Goal: Connect with others: Connect with others

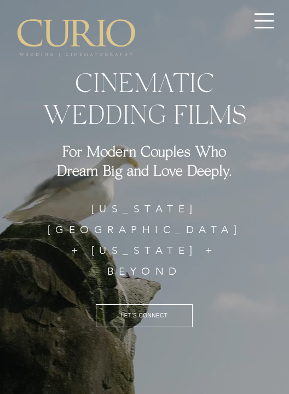
scroll to position [-41, 0]
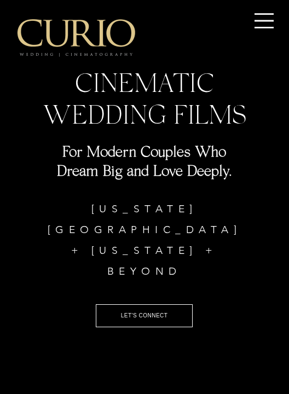
click at [49, 156] on h4 "For Modern Couples Who Dream Big and Love Deeply." at bounding box center [145, 160] width 206 height 38
click at [83, 61] on img "main content" at bounding box center [144, 197] width 289 height 394
click at [88, 49] on img "main content" at bounding box center [76, 38] width 119 height 38
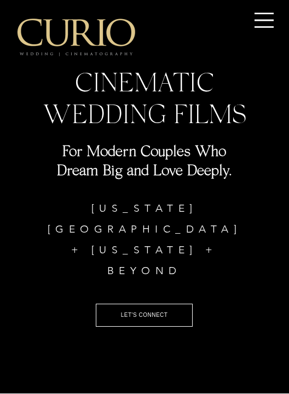
click at [147, 9] on img "main content" at bounding box center [144, 196] width 289 height 394
click at [66, 251] on p "[US_STATE][GEOGRAPHIC_DATA] + [US_STATE] + BEYOND" at bounding box center [145, 239] width 206 height 83
click at [44, 240] on p "[US_STATE][GEOGRAPHIC_DATA] + [US_STATE] + BEYOND" at bounding box center [145, 239] width 206 height 83
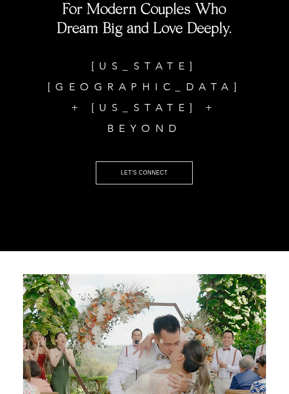
scroll to position [0, 0]
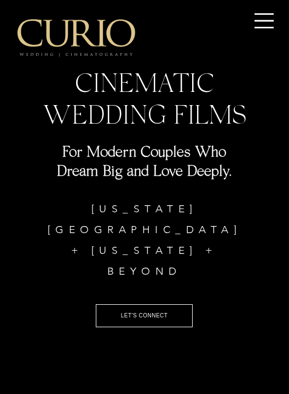
click at [79, 179] on span "For Modern Couples Who Dream Big and Love Deeply." at bounding box center [144, 160] width 175 height 37
click at [168, 311] on span "LET'S CONNECT" at bounding box center [144, 316] width 96 height 22
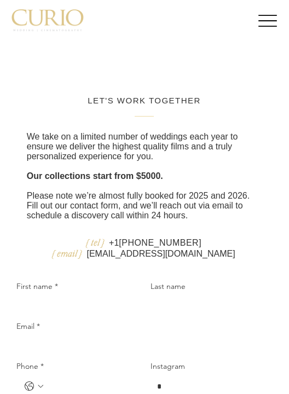
click at [240, 15] on div at bounding box center [144, 20] width 289 height 41
click at [240, 14] on div at bounding box center [144, 20] width 289 height 41
click at [256, 31] on div at bounding box center [144, 20] width 289 height 41
